Goal: Use online tool/utility: Utilize a website feature to perform a specific function

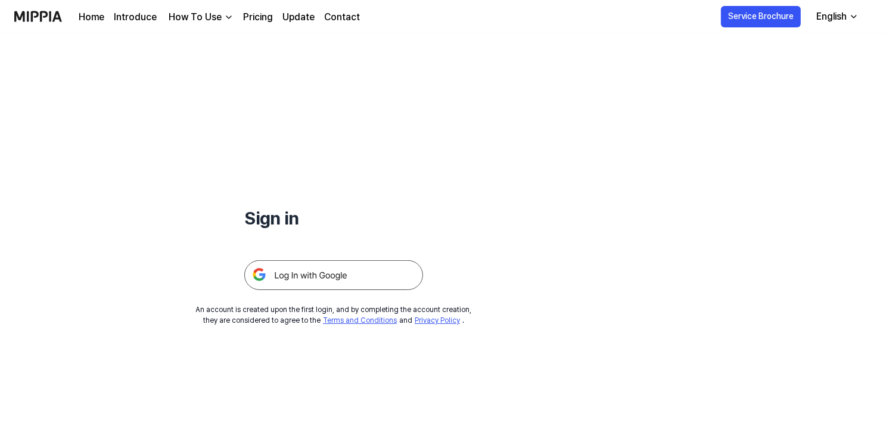
click at [389, 273] on img at bounding box center [333, 275] width 179 height 30
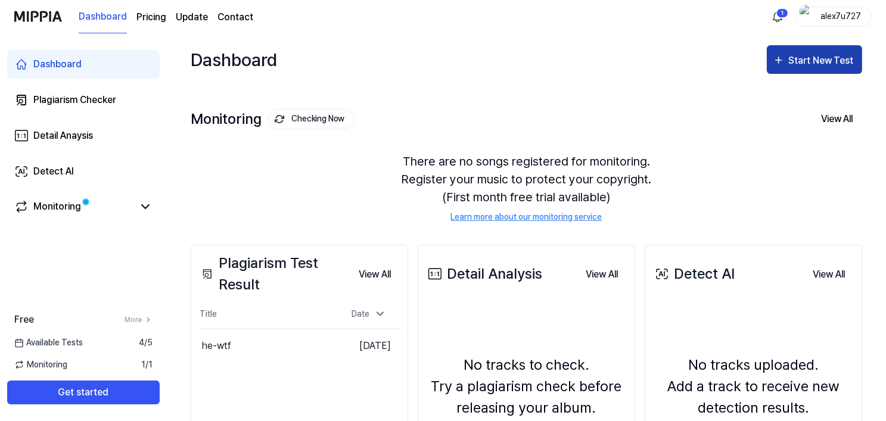
click at [803, 66] on div "Start New Test" at bounding box center [822, 60] width 68 height 15
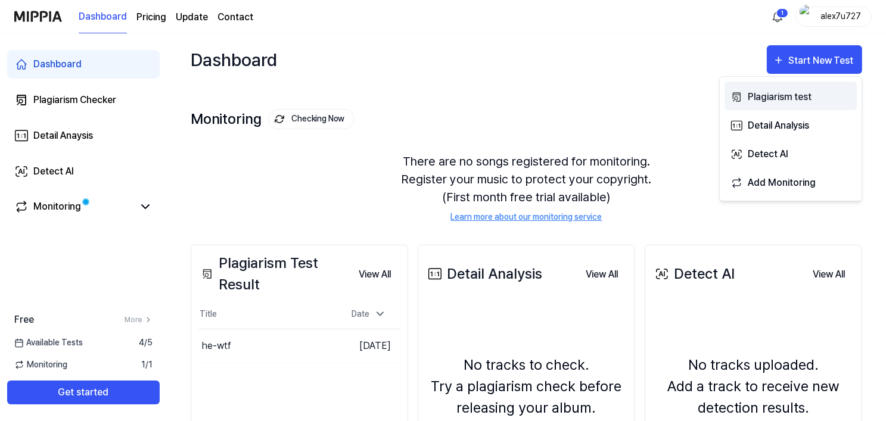
click at [770, 99] on div "Plagiarism test" at bounding box center [800, 96] width 104 height 15
click at [759, 99] on div "Plagiarism test" at bounding box center [800, 96] width 104 height 15
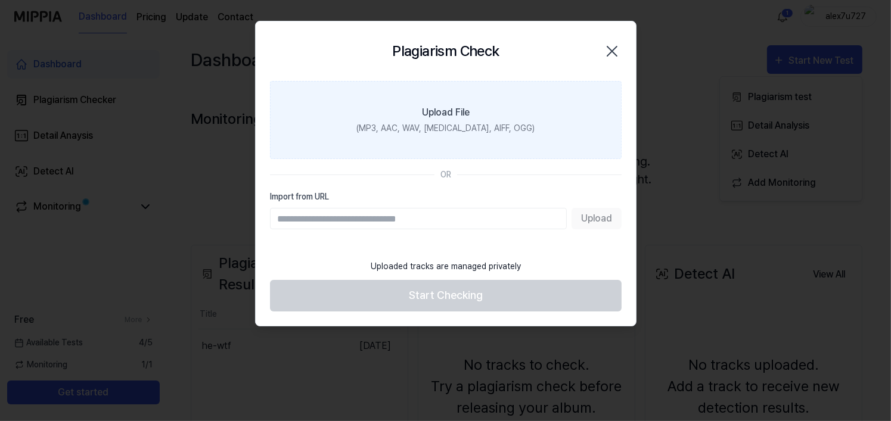
click at [455, 138] on label "Upload File (MP3, AAC, WAV, FLAC, AIFF, OGG)" at bounding box center [446, 120] width 352 height 78
click at [0, 0] on input "Upload File (MP3, AAC, WAV, FLAC, AIFF, OGG)" at bounding box center [0, 0] width 0 height 0
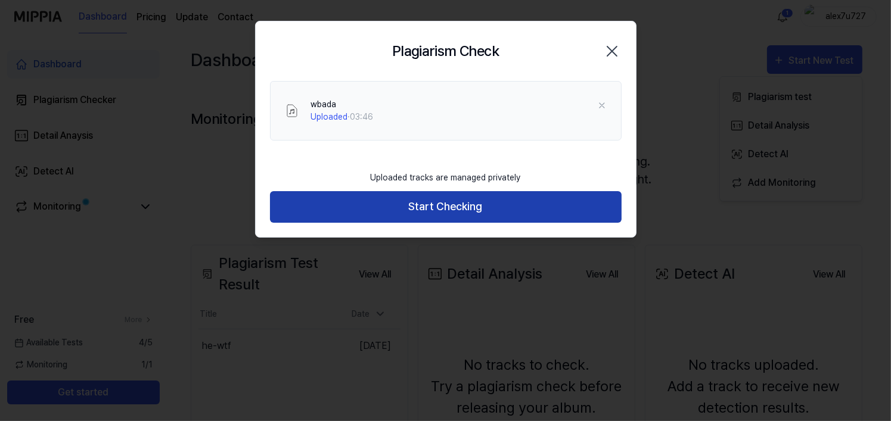
click at [462, 199] on button "Start Checking" at bounding box center [446, 207] width 352 height 32
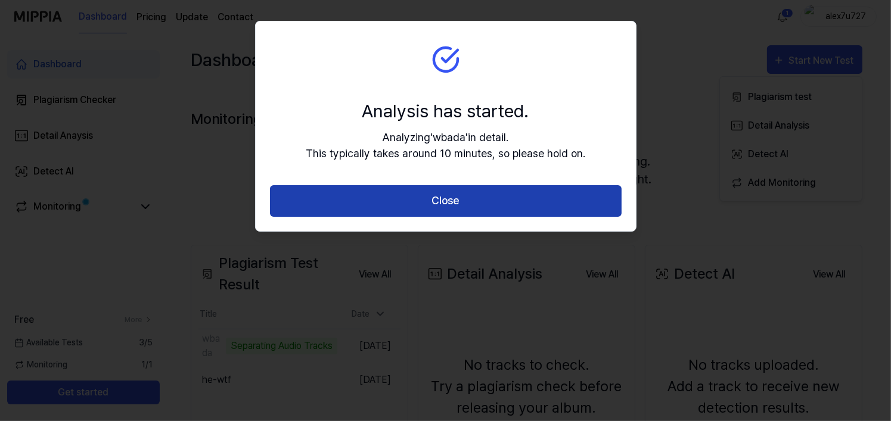
click at [493, 194] on button "Close" at bounding box center [446, 201] width 352 height 32
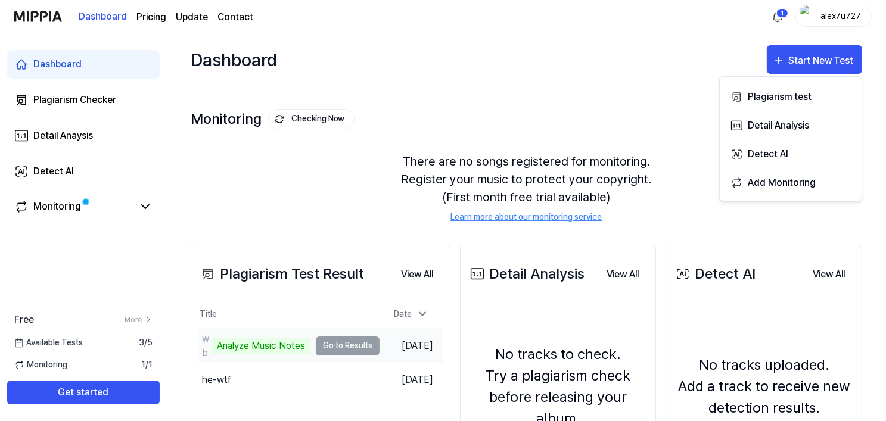
click at [368, 347] on td "wbada Analyze Music Notes Go to Results" at bounding box center [288, 345] width 181 height 33
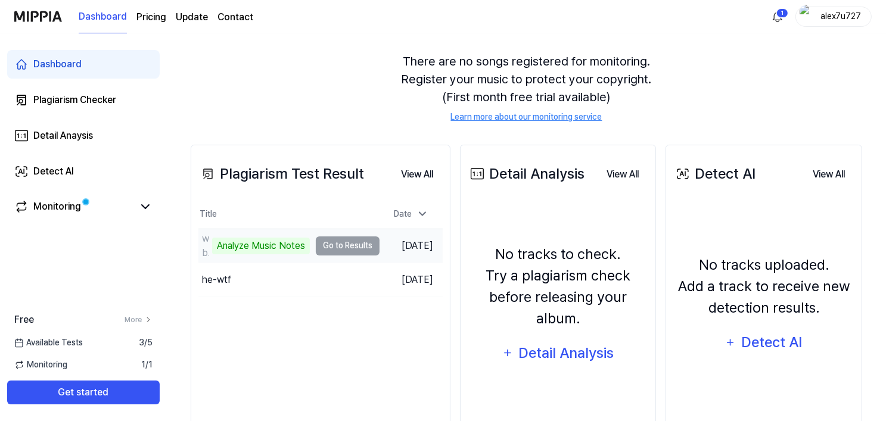
scroll to position [110, 0]
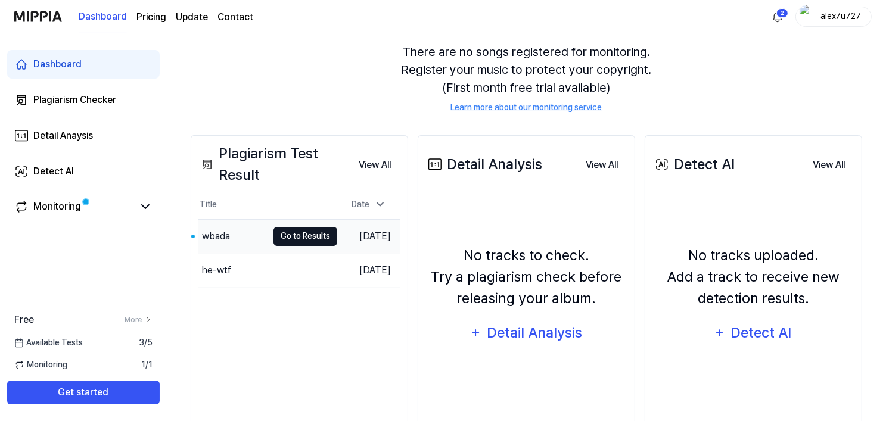
click at [304, 238] on button "Go to Results" at bounding box center [305, 236] width 64 height 19
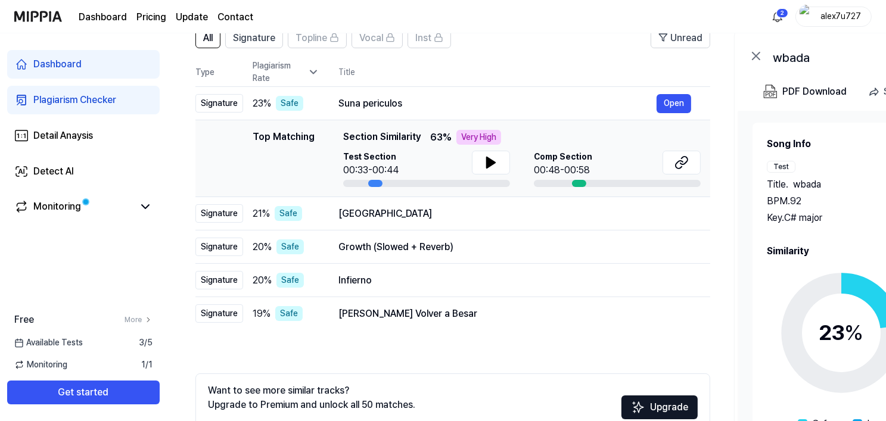
scroll to position [100, 0]
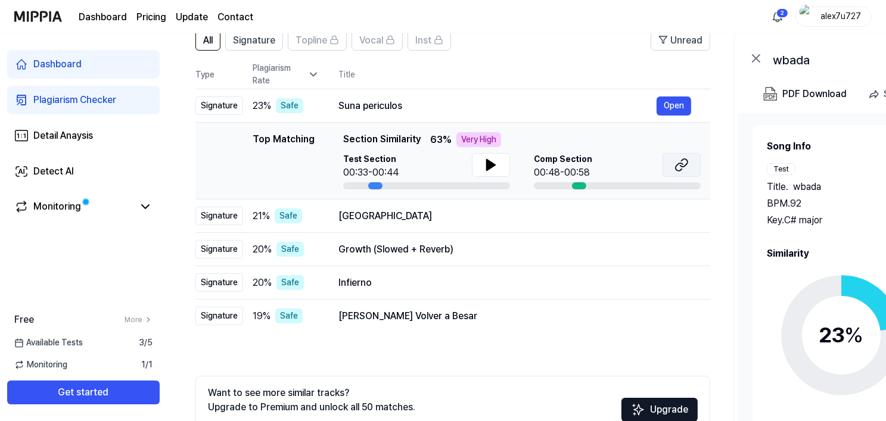
click at [676, 160] on icon at bounding box center [681, 165] width 14 height 14
click at [492, 164] on icon at bounding box center [491, 165] width 8 height 11
click at [492, 164] on icon at bounding box center [493, 165] width 2 height 10
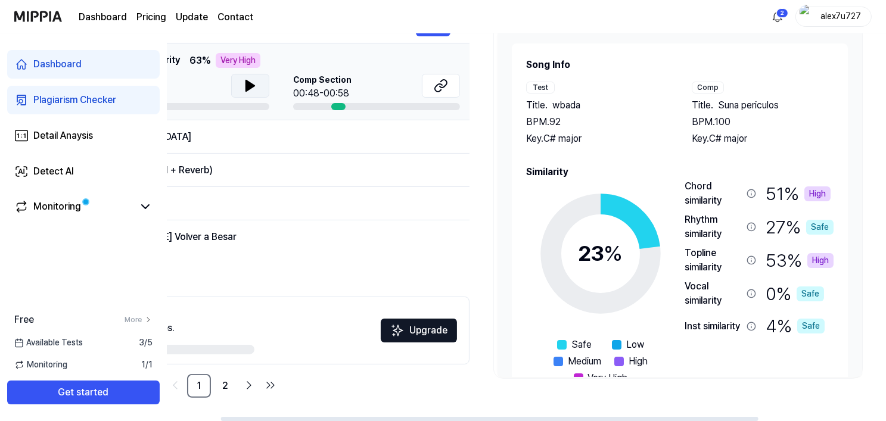
scroll to position [0, 0]
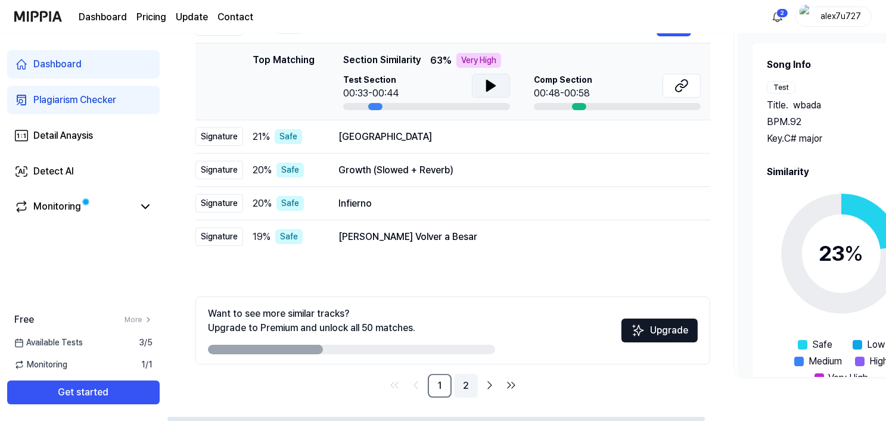
click at [469, 382] on link "2" at bounding box center [466, 386] width 24 height 24
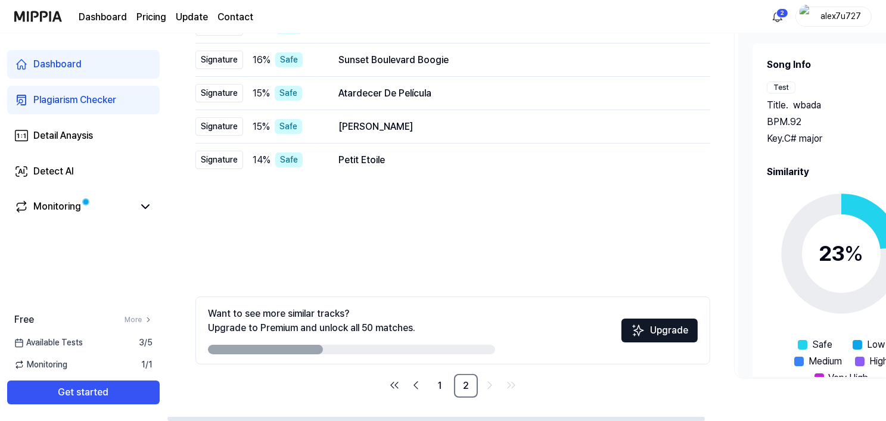
scroll to position [179, 0]
click at [443, 390] on link "1" at bounding box center [440, 386] width 24 height 24
